Goal: Task Accomplishment & Management: Complete application form

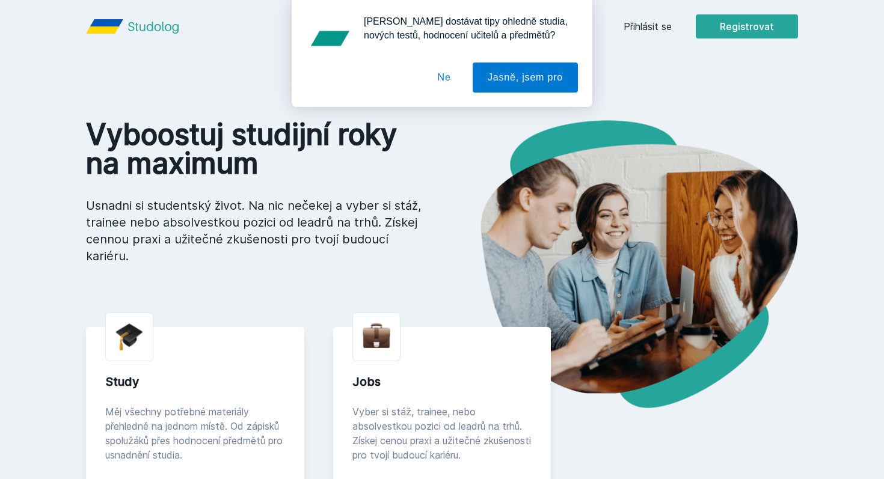
click at [448, 78] on button "Ne" at bounding box center [444, 78] width 43 height 30
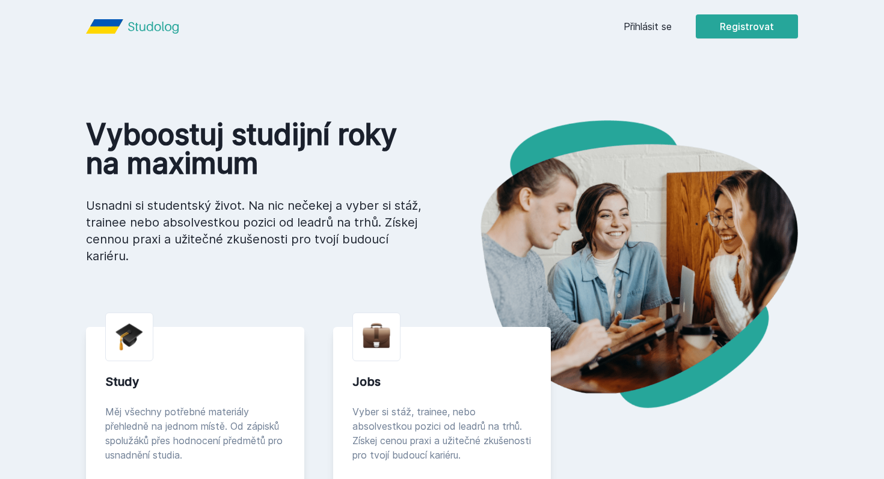
click at [649, 26] on link "Přihlásit se" at bounding box center [648, 26] width 48 height 14
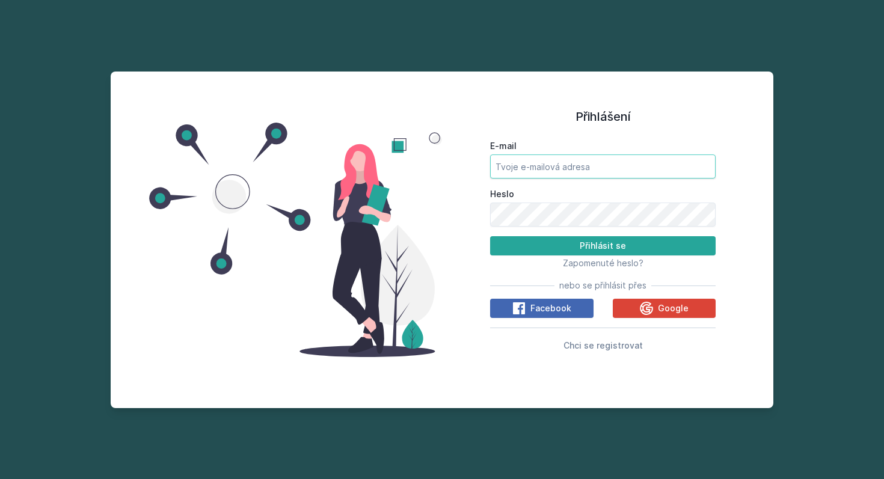
click at [540, 165] on input "E-mail" at bounding box center [603, 167] width 226 height 24
type input "[EMAIL_ADDRESS][DOMAIN_NAME]"
click at [744, 203] on div "Přihlášení E-mail [EMAIL_ADDRESS][DOMAIN_NAME] Heslo Přihlásit se Zapomenuté he…" at bounding box center [603, 240] width 322 height 308
click at [591, 347] on span "Chci se registrovat" at bounding box center [603, 346] width 79 height 10
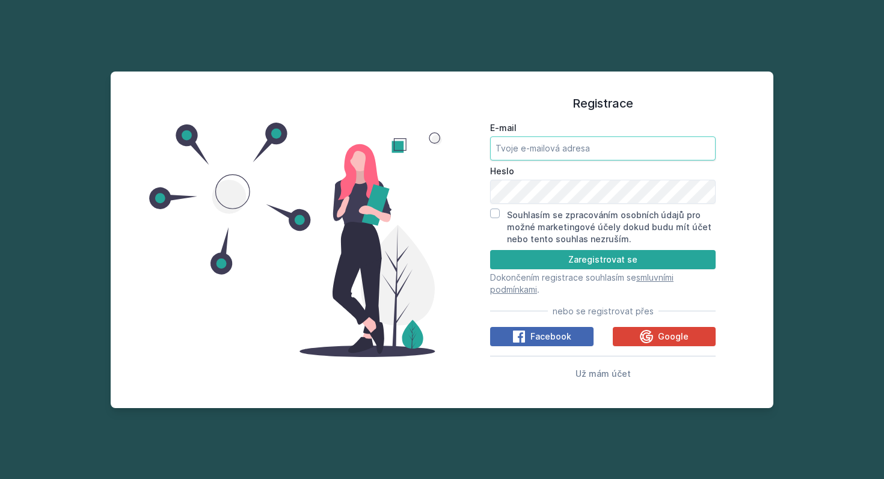
click at [535, 147] on input "E-mail" at bounding box center [603, 149] width 226 height 24
type input "[EMAIL_ADDRESS][DOMAIN_NAME]"
click at [497, 214] on input "Souhlasím se zpracováním osobních údajů pro možné marketingové účely dokud budu…" at bounding box center [495, 214] width 10 height 10
checkbox input "true"
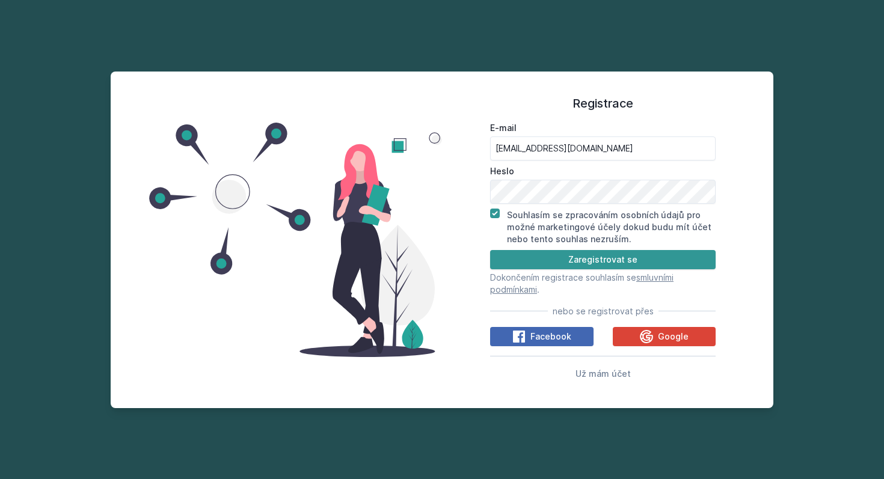
click at [560, 262] on button "Zaregistrovat se" at bounding box center [603, 259] width 226 height 19
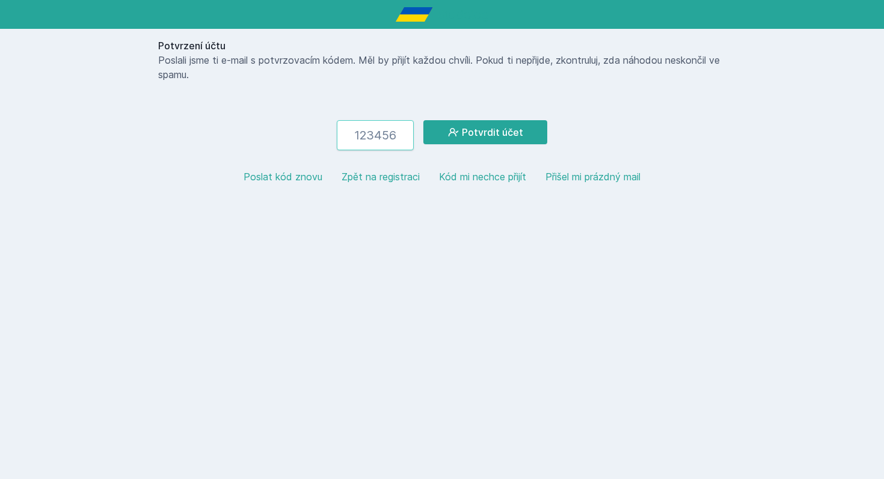
click at [385, 135] on input "number" at bounding box center [375, 135] width 77 height 30
type input "390783"
click at [513, 132] on button "Potvrdit účet" at bounding box center [486, 132] width 124 height 24
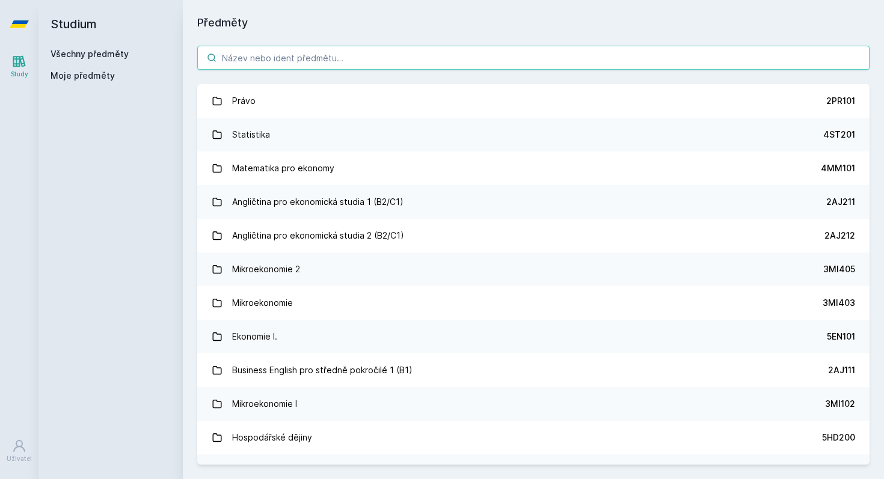
click at [286, 61] on input "search" at bounding box center [533, 58] width 673 height 24
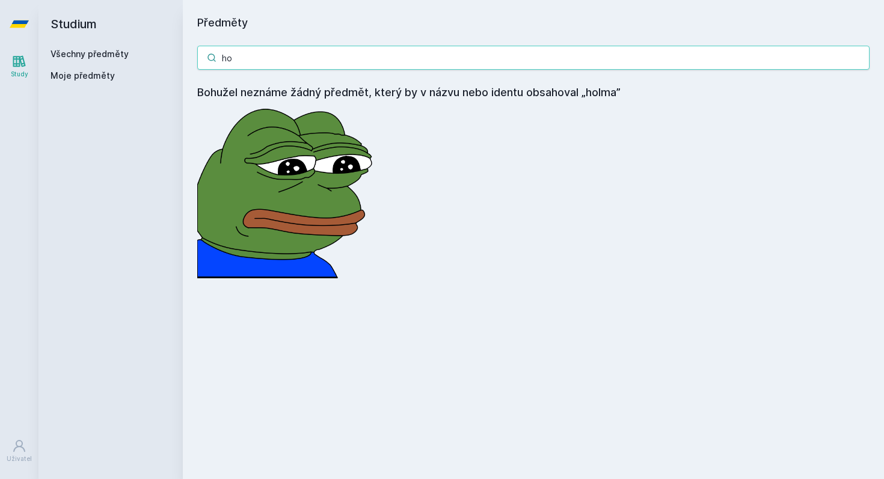
type input "h"
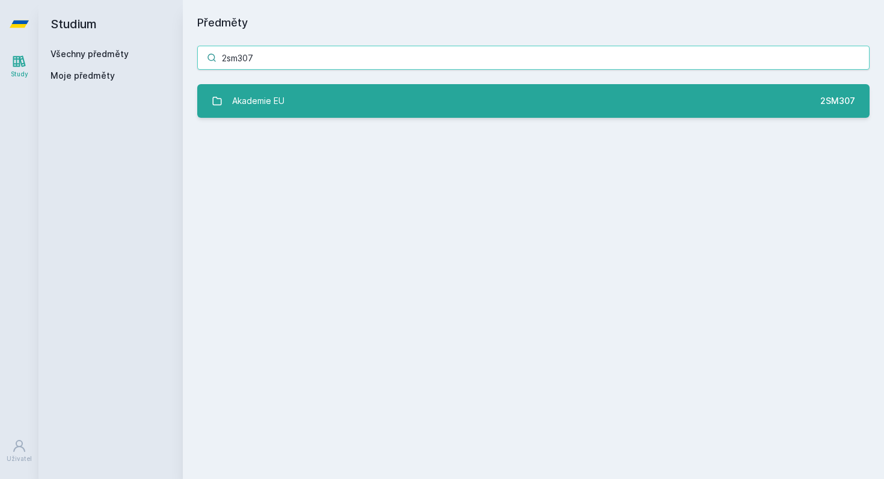
type input "2sm307"
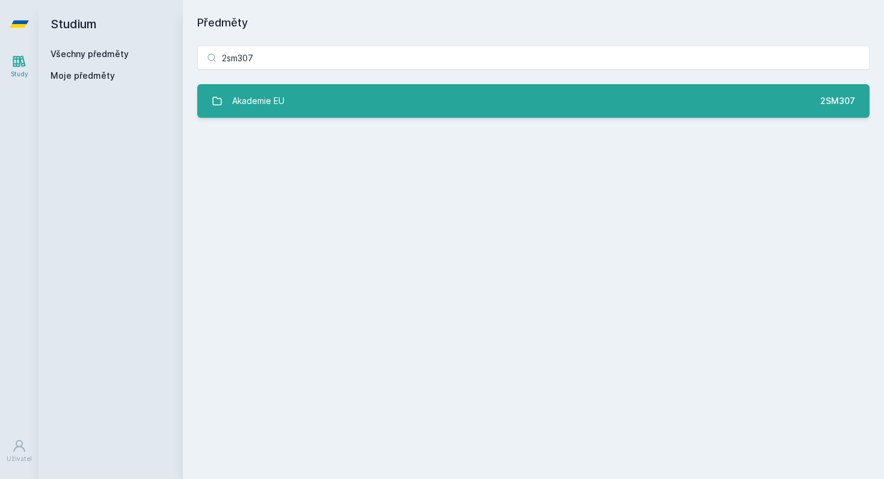
click at [331, 107] on link "Akademie EU 2SM307" at bounding box center [533, 101] width 673 height 34
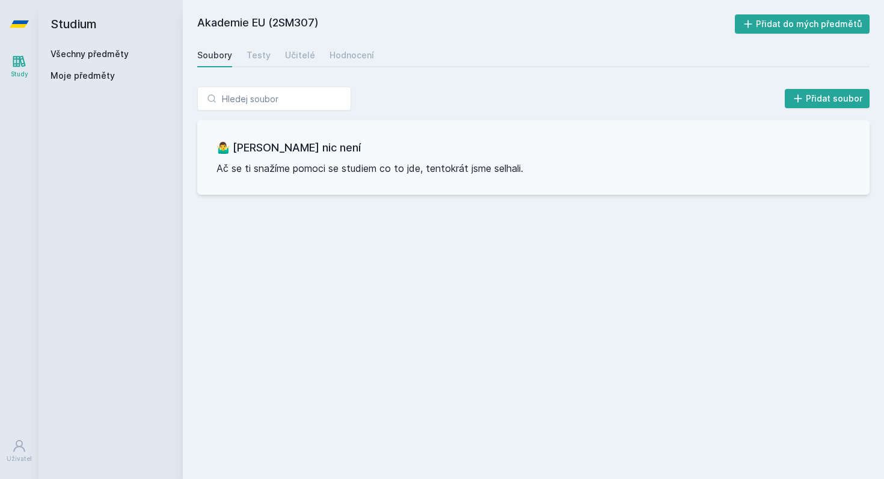
click at [98, 52] on link "Všechny předměty" at bounding box center [90, 54] width 78 height 10
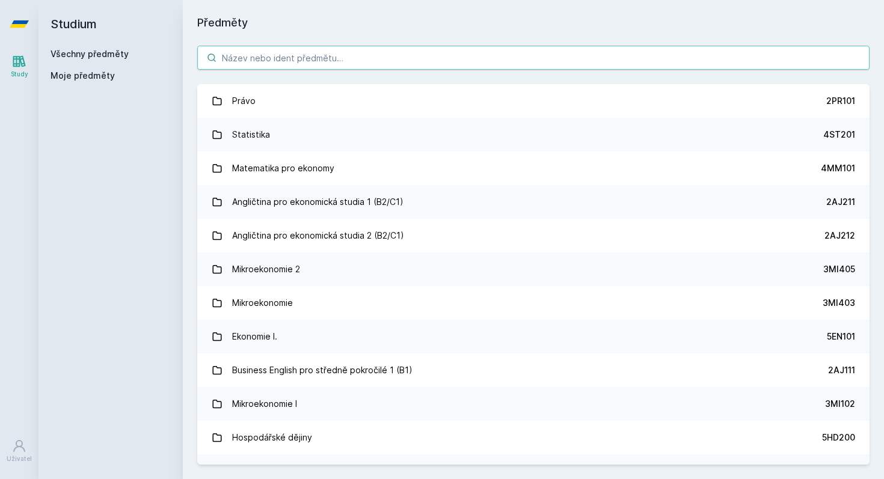
click at [310, 60] on input "search" at bounding box center [533, 58] width 673 height 24
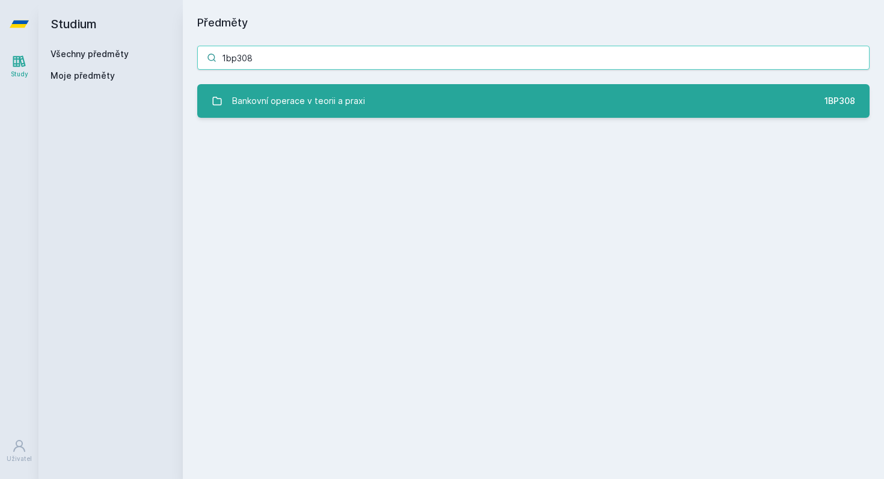
type input "1bp308"
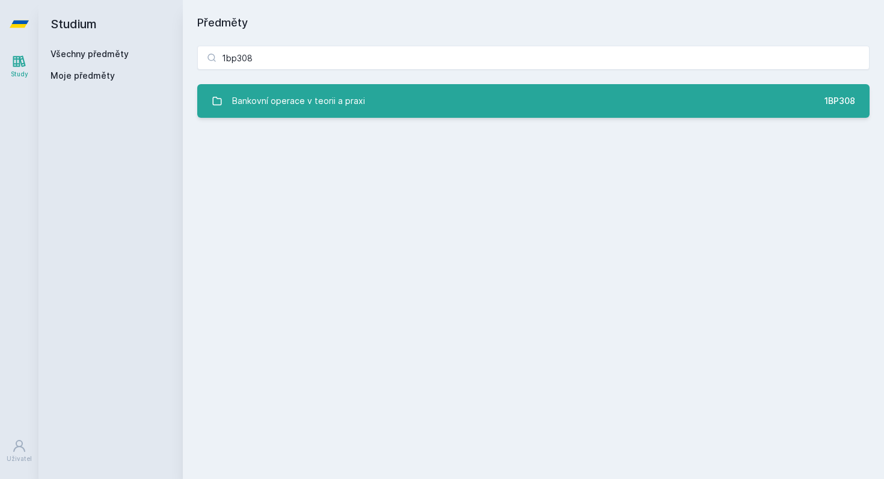
click at [431, 98] on link "Bankovní operace v teorii a praxi 1BP308" at bounding box center [533, 101] width 673 height 34
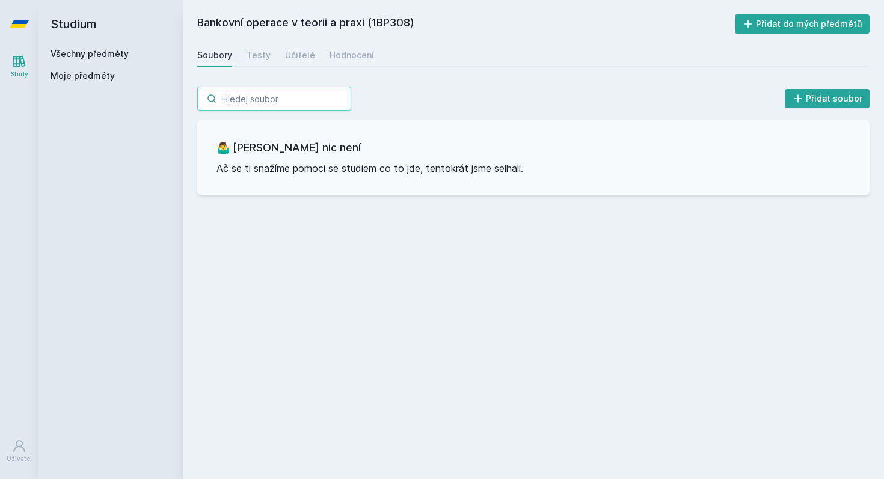
click at [280, 94] on input "search" at bounding box center [274, 99] width 154 height 24
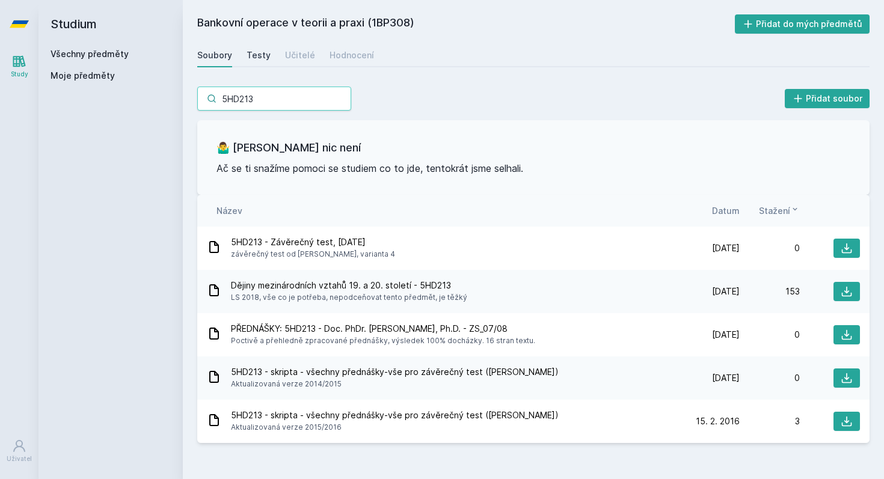
type input "5HD213"
click at [259, 62] on link "Testy" at bounding box center [259, 55] width 24 height 24
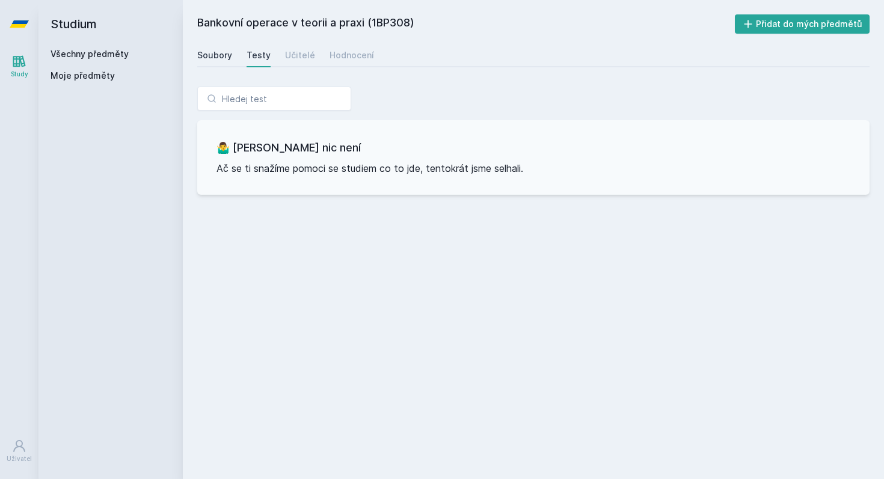
click at [218, 58] on div "Soubory" at bounding box center [214, 55] width 35 height 12
click at [296, 61] on link "Učitelé" at bounding box center [300, 55] width 30 height 24
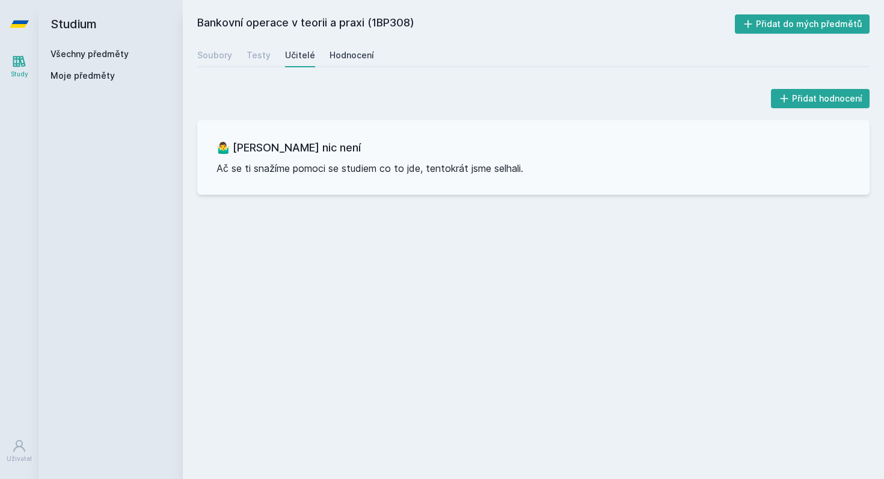
click at [330, 59] on div "Hodnocení" at bounding box center [352, 55] width 45 height 12
click at [214, 57] on div "Soubory" at bounding box center [214, 55] width 35 height 12
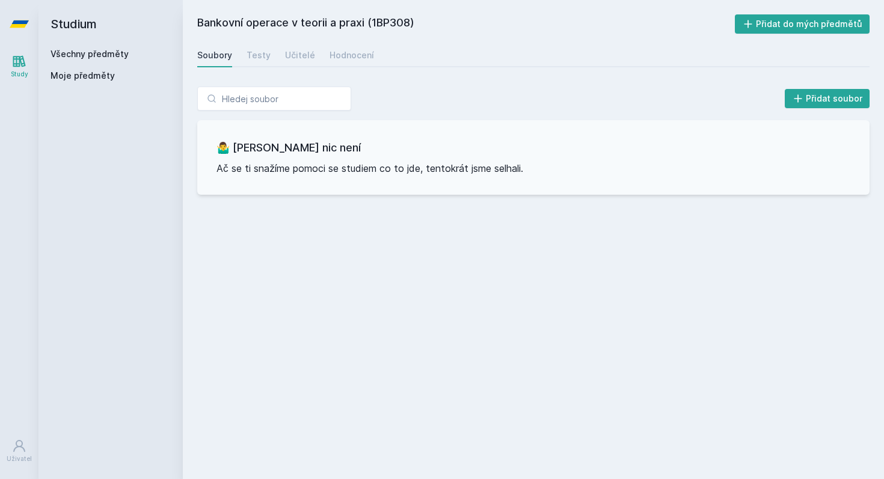
click at [260, 119] on div "Přidat soubor 🤷‍♂️ Tady bohužel nic není Ač se ti snažíme pomoci se studiem co …" at bounding box center [533, 141] width 673 height 108
click at [260, 99] on input "search" at bounding box center [274, 99] width 154 height 24
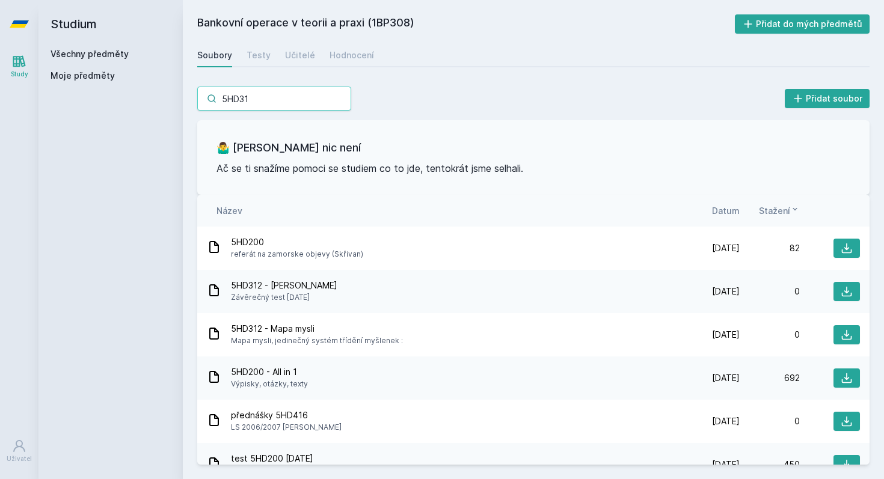
type input "5HD312"
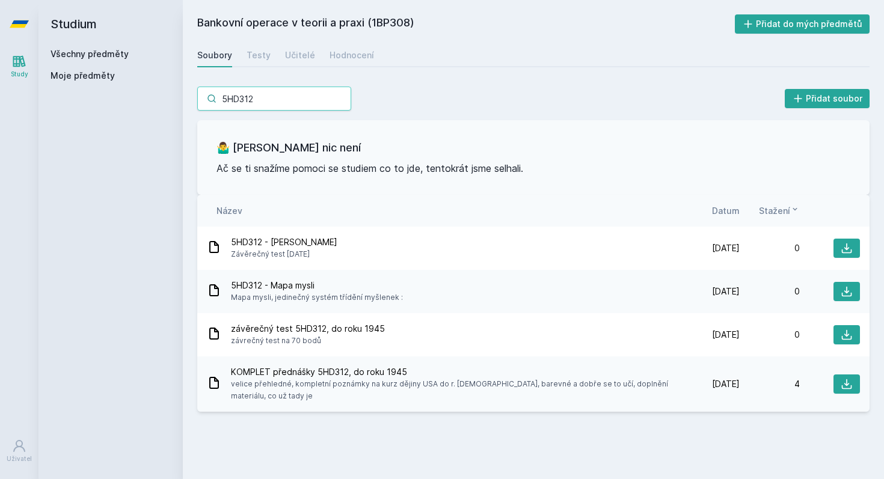
click at [336, 98] on input "5HD312" at bounding box center [274, 99] width 154 height 24
click at [339, 100] on input "5HD312" at bounding box center [274, 99] width 154 height 24
